Goal: Find specific page/section: Find specific page/section

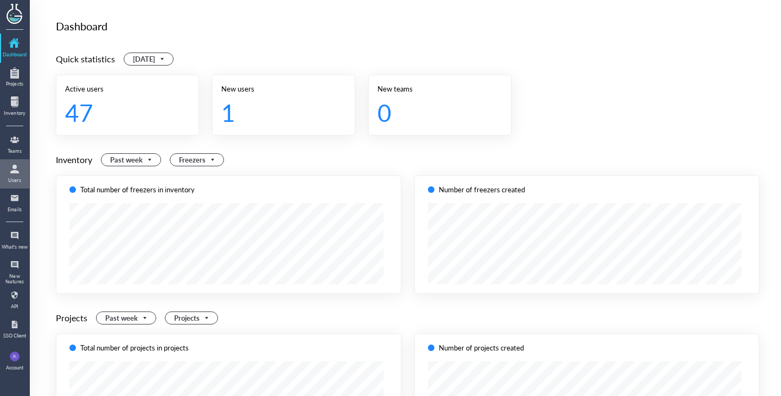
click at [17, 177] on div at bounding box center [14, 168] width 17 height 17
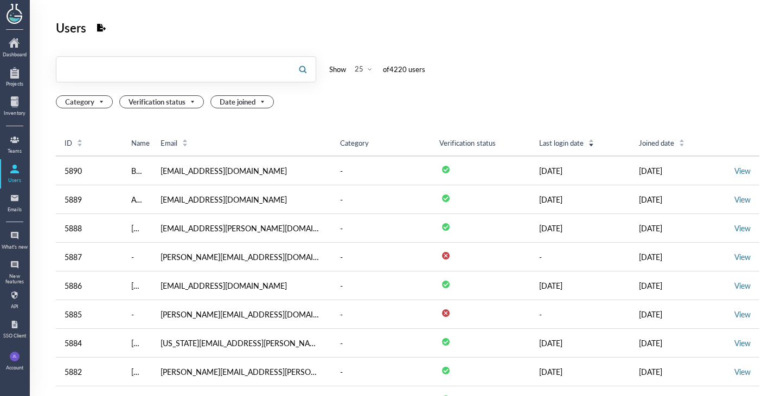
click at [152, 62] on input "text" at bounding box center [172, 69] width 233 height 17
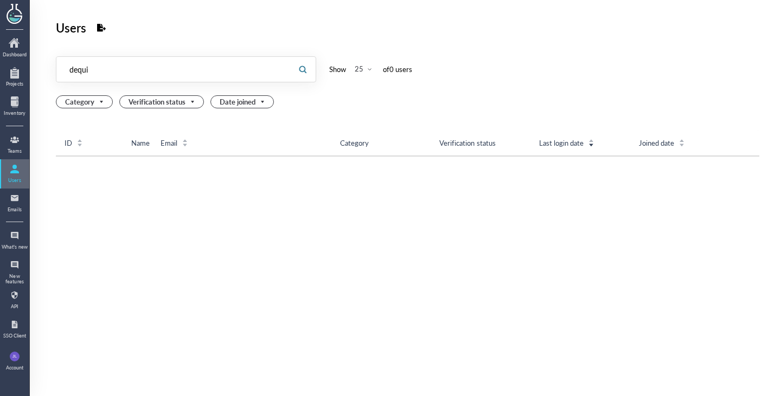
click at [21, 179] on div "Users" at bounding box center [14, 180] width 27 height 5
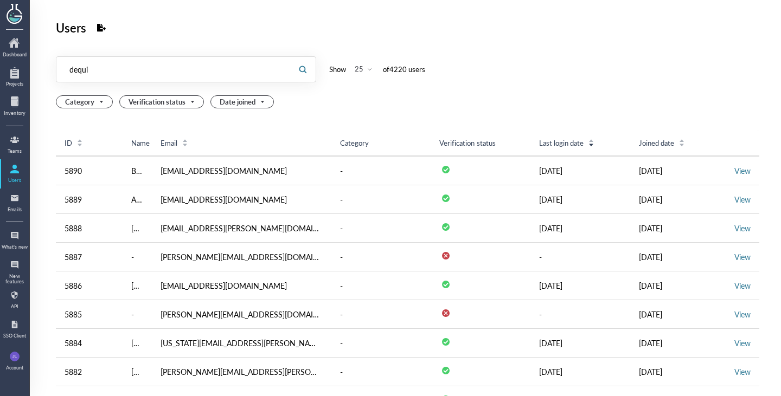
click at [180, 70] on input "dequi" at bounding box center [172, 69] width 233 height 17
paste input "[EMAIL_ADDRESS][DOMAIN_NAME]"
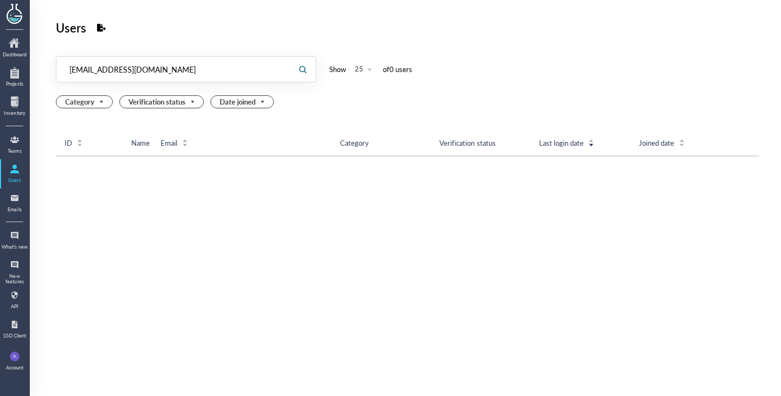
type input "[EMAIL_ADDRESS][DOMAIN_NAME]"
